Goal: Use online tool/utility

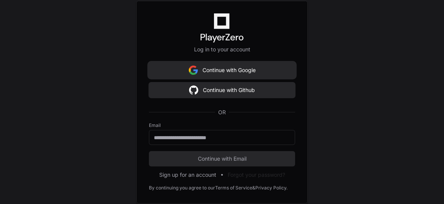
click at [237, 72] on button "Continue with Google" at bounding box center [222, 69] width 146 height 15
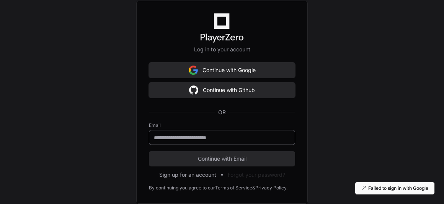
click at [214, 136] on input "email" at bounding box center [222, 138] width 136 height 8
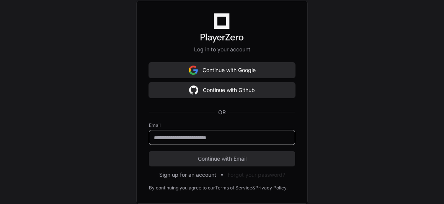
type input "**********"
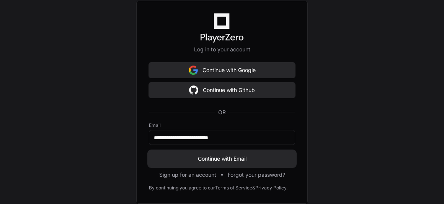
click at [223, 159] on span "Continue with Email" at bounding box center [222, 159] width 146 height 8
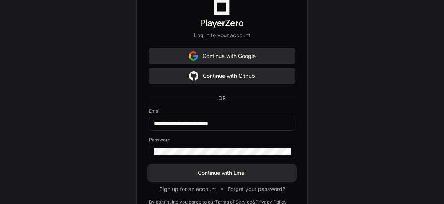
click at [210, 175] on span "Continue with Email" at bounding box center [222, 173] width 146 height 8
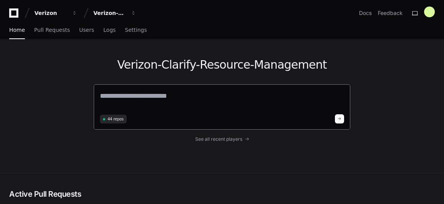
click at [198, 94] on textarea at bounding box center [222, 100] width 244 height 21
click at [133, 11] on span "button" at bounding box center [133, 12] width 5 height 5
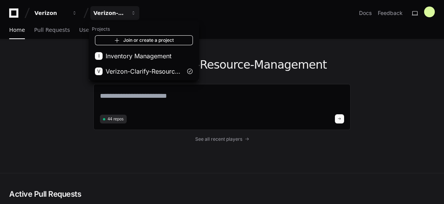
click at [149, 40] on link "Join or create a project" at bounding box center [144, 40] width 98 height 10
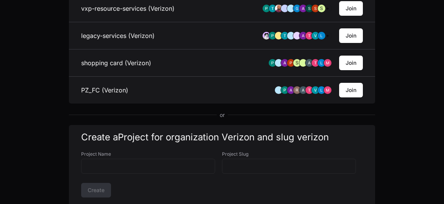
scroll to position [483, 0]
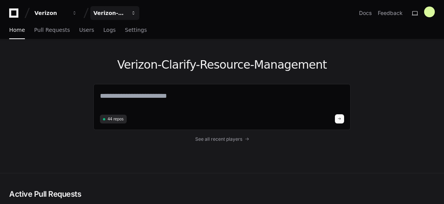
click at [133, 13] on span "button" at bounding box center [133, 12] width 5 height 5
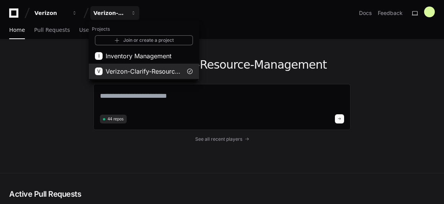
click at [147, 70] on span "Verizon-Clarify-Resource-Management" at bounding box center [144, 71] width 77 height 9
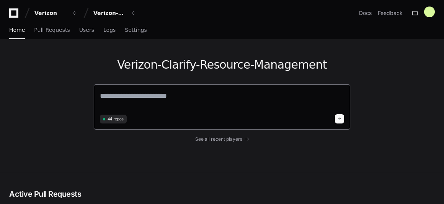
click at [138, 100] on textarea at bounding box center [222, 100] width 244 height 21
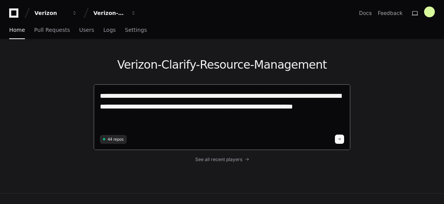
paste textarea "**********"
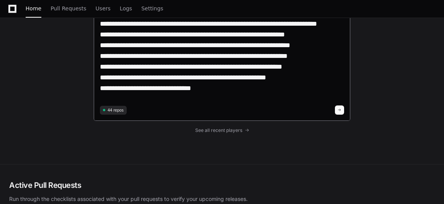
scroll to position [383, 0]
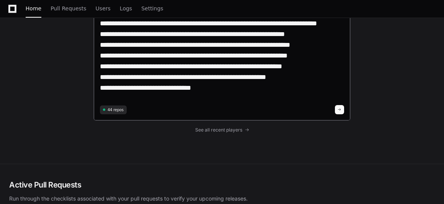
type textarea "**********"
click at [342, 109] on button at bounding box center [339, 109] width 9 height 9
